Goal: Find contact information: Find contact information

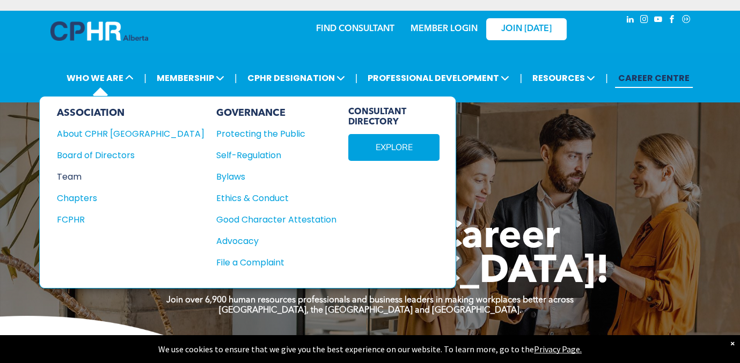
click at [83, 180] on div "Team" at bounding box center [123, 176] width 133 height 13
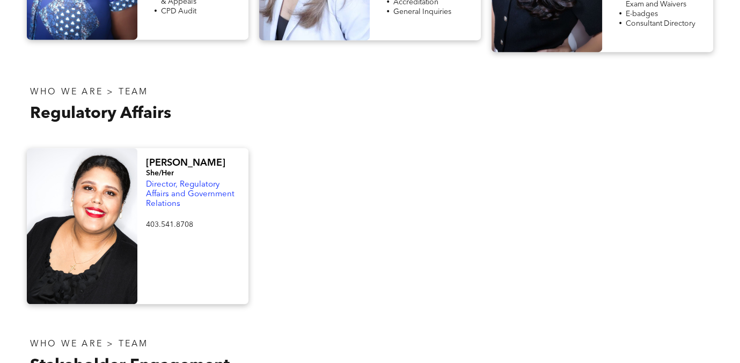
scroll to position [429, 0]
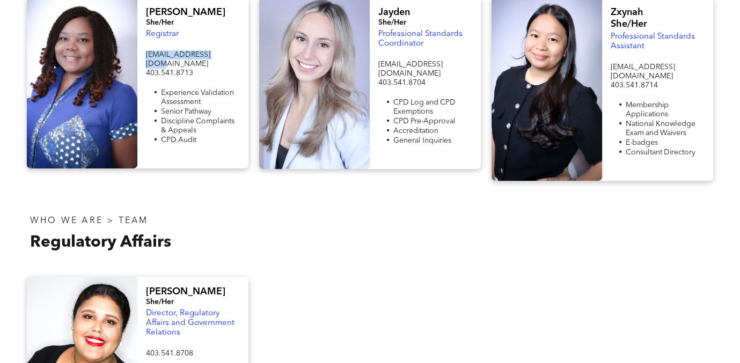
drag, startPoint x: 213, startPoint y: 57, endPoint x: 143, endPoint y: 52, distance: 70.0
click at [143, 52] on div "Fiona She/Her Registrar registrar@cphrab.ca 403.541.8713 Experience Validation …" at bounding box center [192, 82] width 111 height 171
drag, startPoint x: 143, startPoint y: 52, endPoint x: 147, endPoint y: 59, distance: 8.2
copy span "registrar@cphrab.ca"
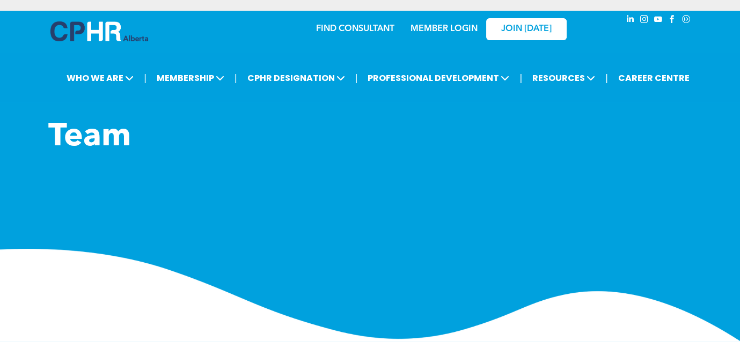
scroll to position [215, 0]
